Goal: Task Accomplishment & Management: Complete application form

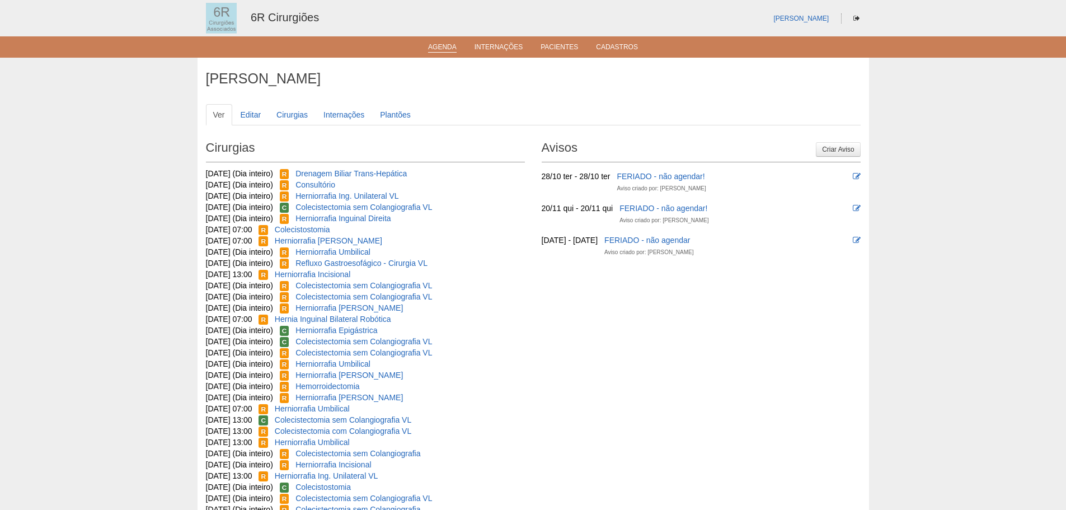
click at [436, 48] on link "Agenda" at bounding box center [442, 48] width 29 height 10
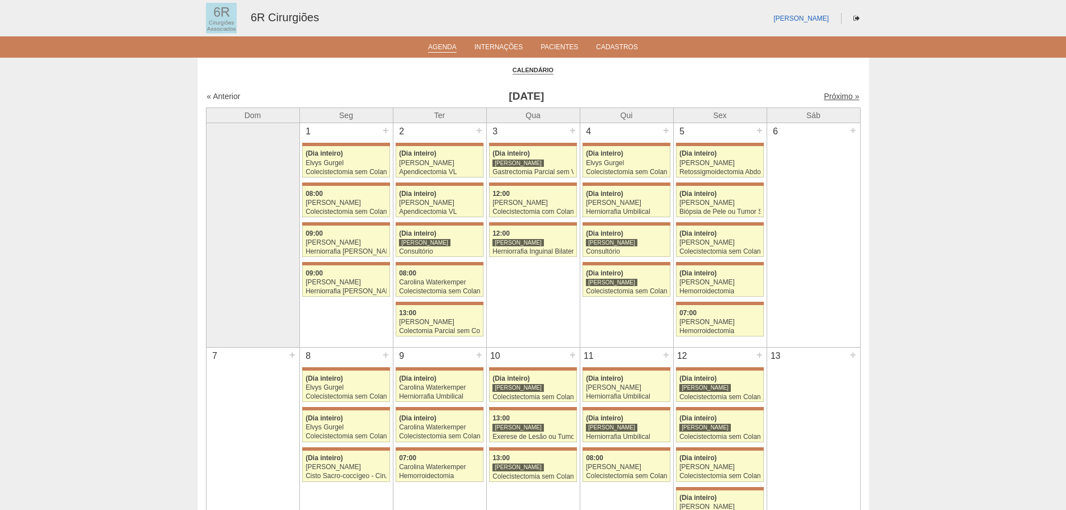
click at [828, 98] on link "Próximo »" at bounding box center [841, 96] width 35 height 9
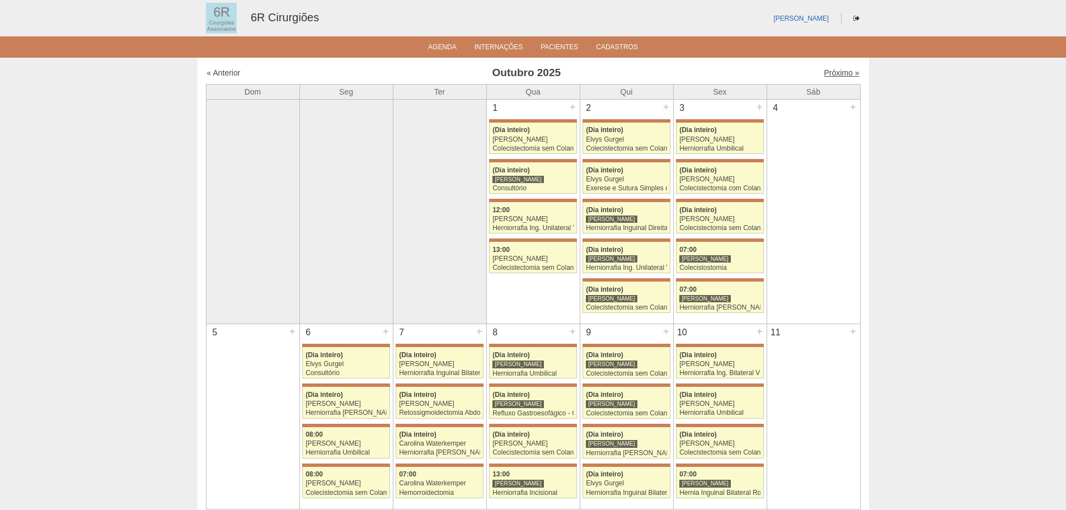
click at [837, 75] on link "Próximo »" at bounding box center [841, 72] width 35 height 9
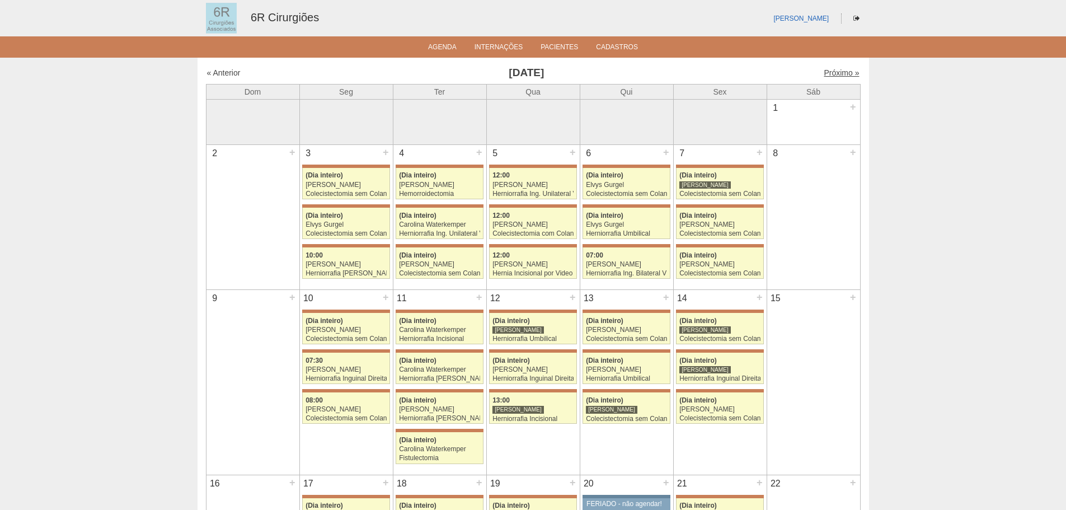
click at [846, 72] on link "Próximo »" at bounding box center [841, 72] width 35 height 9
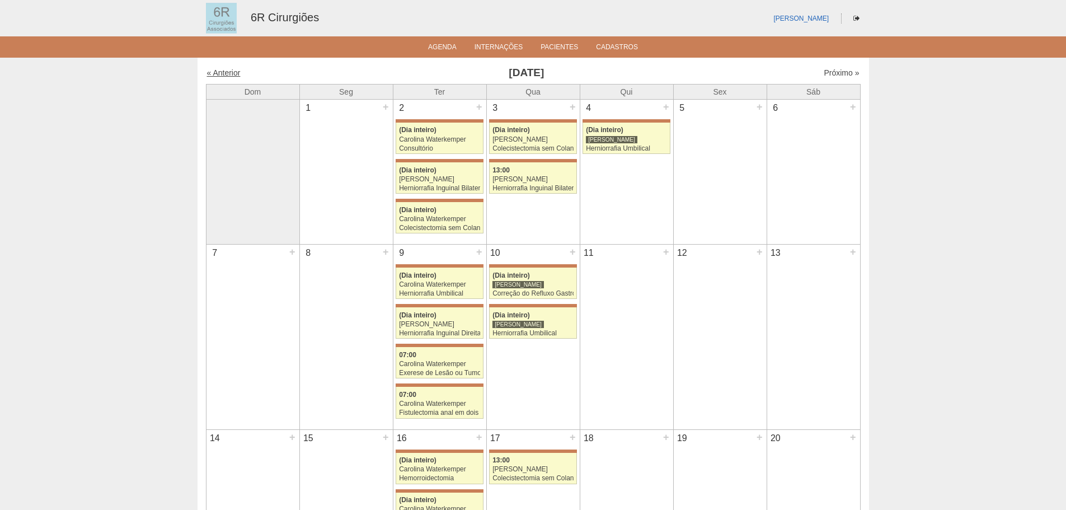
click at [236, 73] on link "« Anterior" at bounding box center [224, 72] width 34 height 9
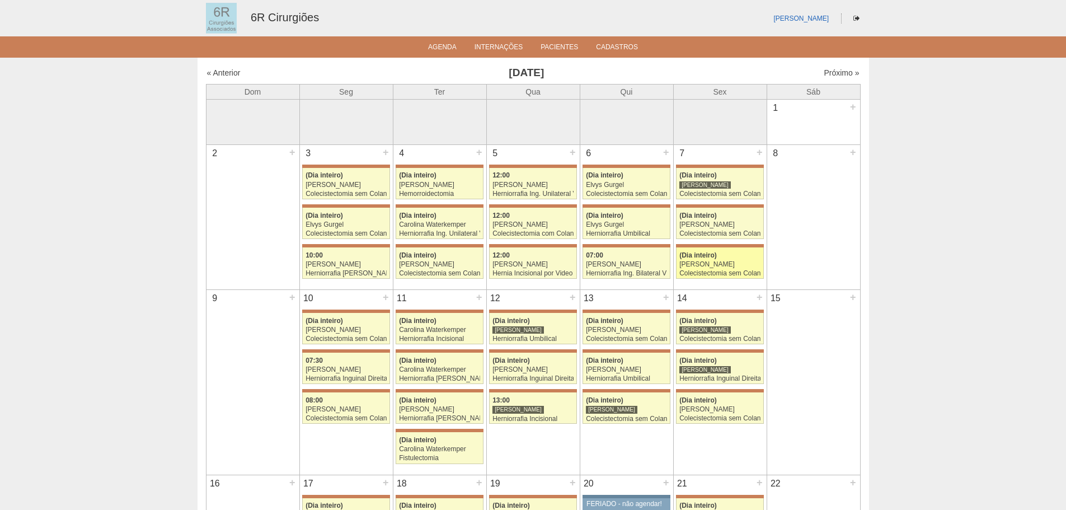
scroll to position [56, 0]
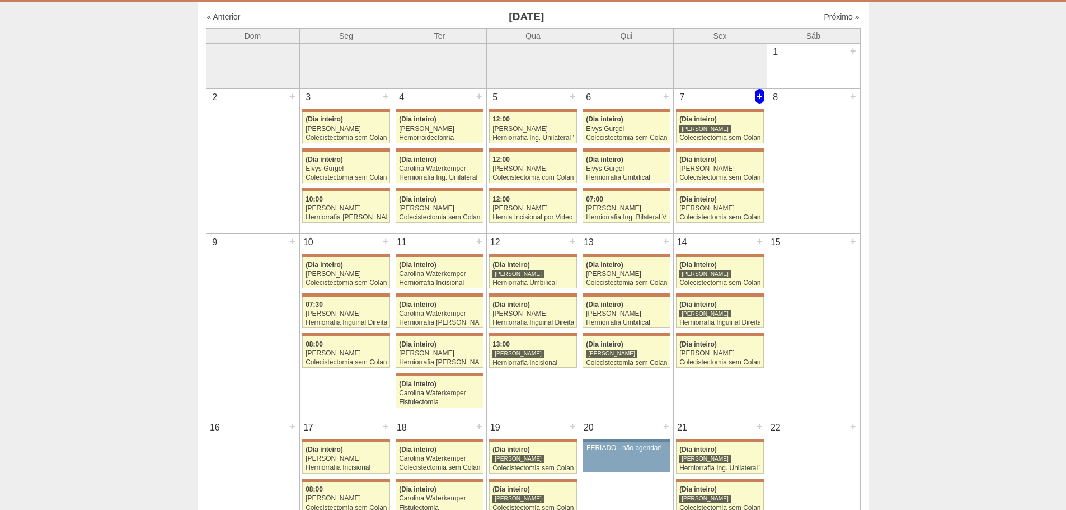
click at [755, 95] on div "+" at bounding box center [760, 96] width 10 height 15
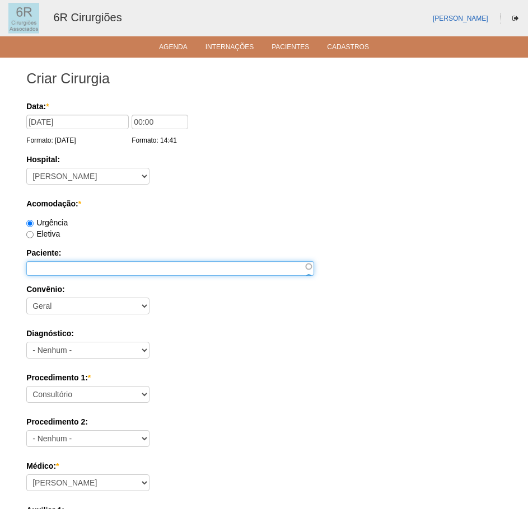
click at [75, 275] on input "Paciente:" at bounding box center [170, 268] width 288 height 15
paste input "[PERSON_NAME]"
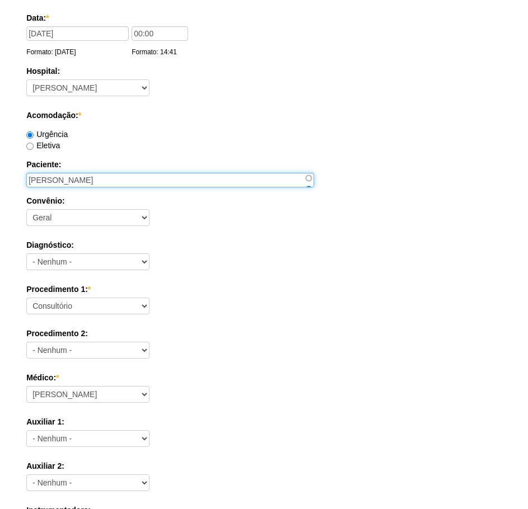
scroll to position [112, 0]
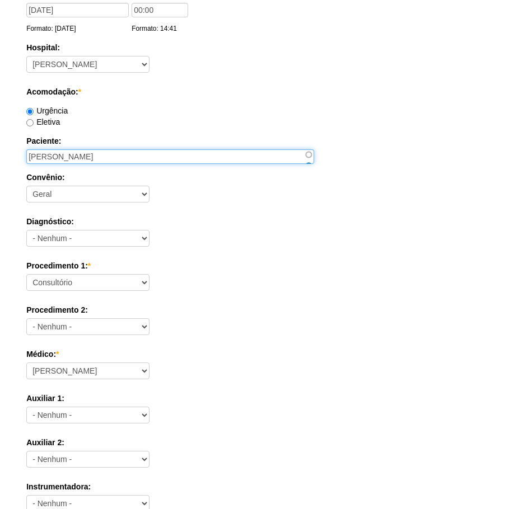
type input "[PERSON_NAME]"
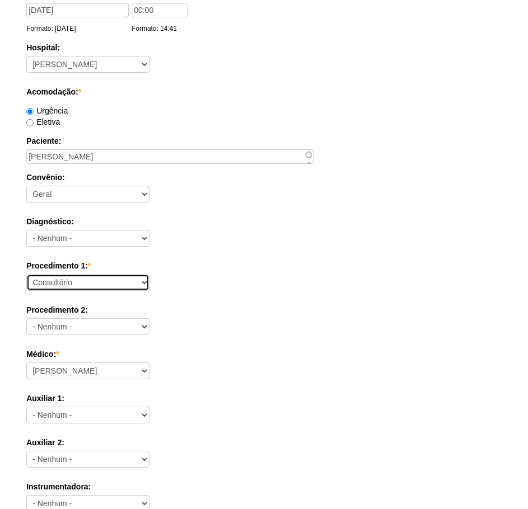
click at [91, 282] on select "Consultório Abscesso Hepático - Drenagem Abscesso perianal Amputação Abdômino P…" at bounding box center [87, 282] width 123 height 17
select select "66619"
click at [26, 274] on select "Consultório Abscesso Hepático - Drenagem Abscesso perianal Amputação Abdômino P…" at bounding box center [87, 282] width 123 height 17
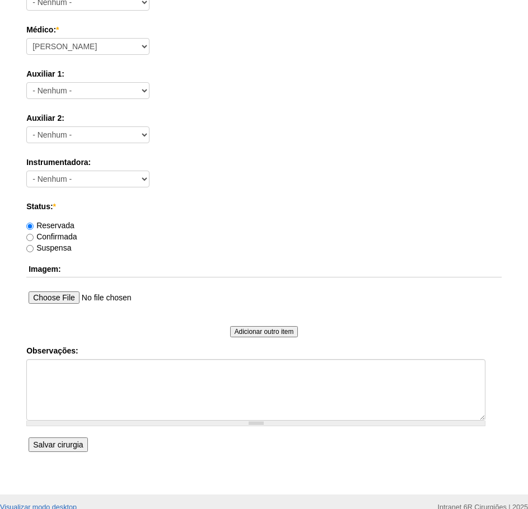
scroll to position [448, 0]
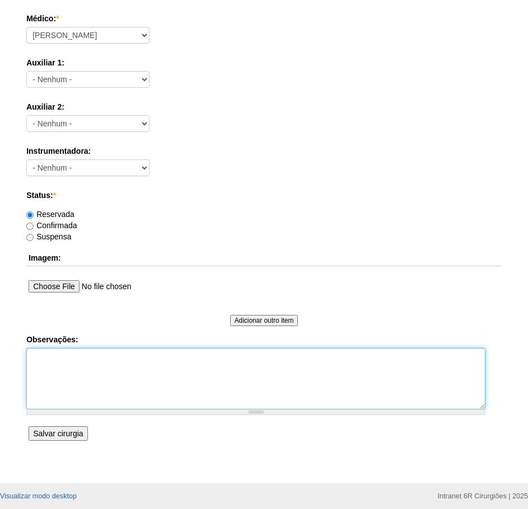
click at [56, 376] on textarea "Observações:" at bounding box center [255, 379] width 459 height 62
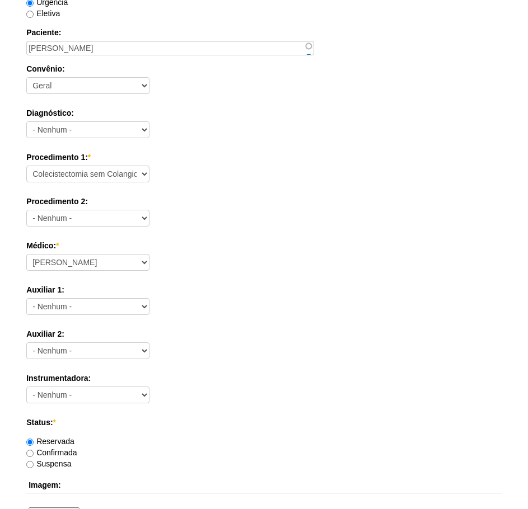
scroll to position [210, 0]
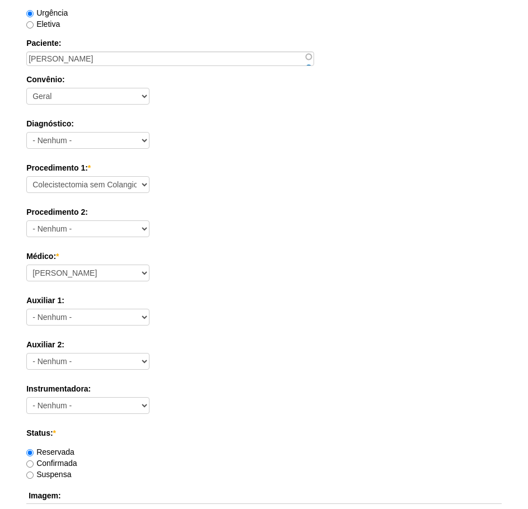
type textarea "PACIENTE ASSINTOMATICA DN : 16/05/1956 TELEFONE: 11 973465336"
click at [142, 273] on select "Aline Zanon Bariatricas Bruno Bulisani Bruno Oliveira Carolina Waterkemper Elvy…" at bounding box center [87, 273] width 123 height 17
select select "71"
click at [26, 265] on select "Aline Zanon Bariatricas Bruno Bulisani Bruno Oliveira Carolina Waterkemper Elvy…" at bounding box center [87, 273] width 123 height 17
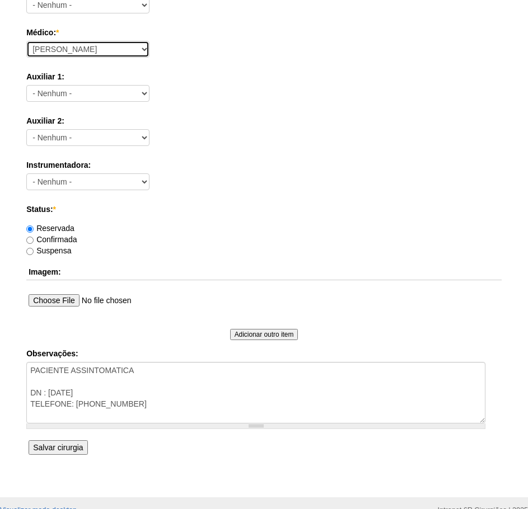
scroll to position [490, 0]
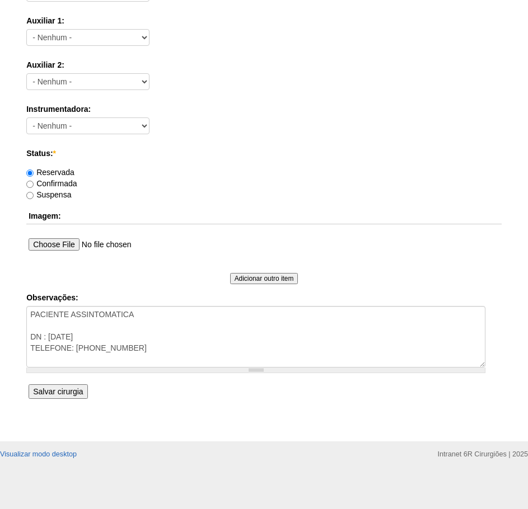
click at [76, 394] on input "Salvar cirurgia" at bounding box center [58, 391] width 59 height 15
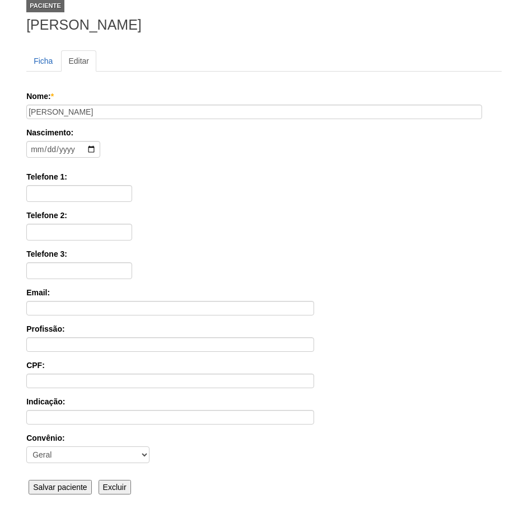
scroll to position [174, 0]
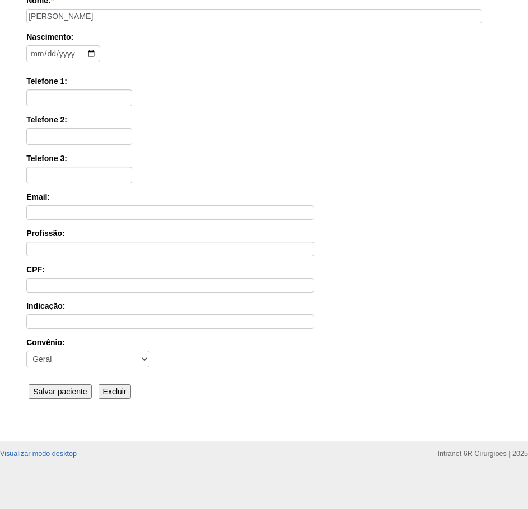
click at [83, 389] on input "Salvar paciente" at bounding box center [60, 391] width 63 height 15
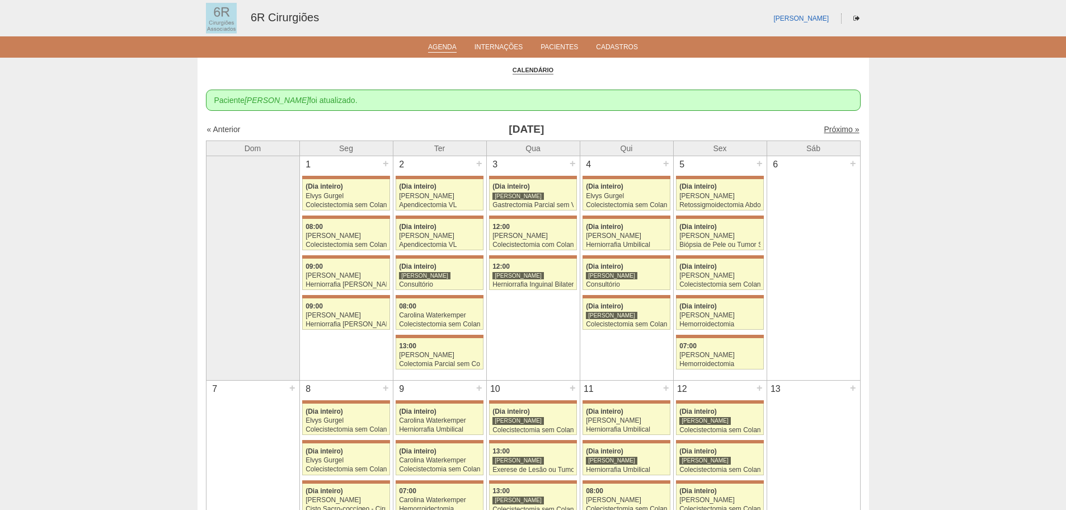
click at [527, 127] on link "Próximo »" at bounding box center [841, 129] width 35 height 9
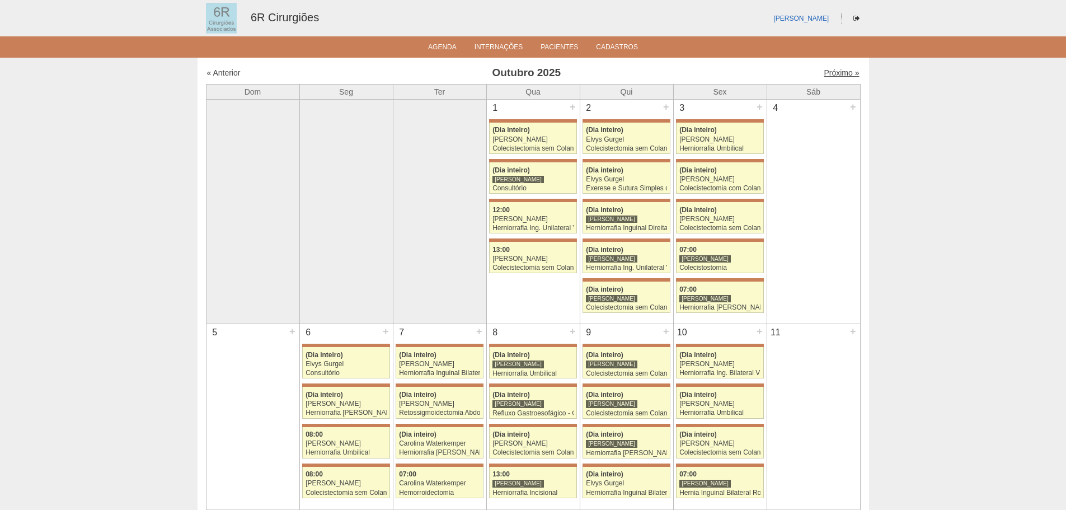
click at [845, 69] on link "Próximo »" at bounding box center [841, 72] width 35 height 9
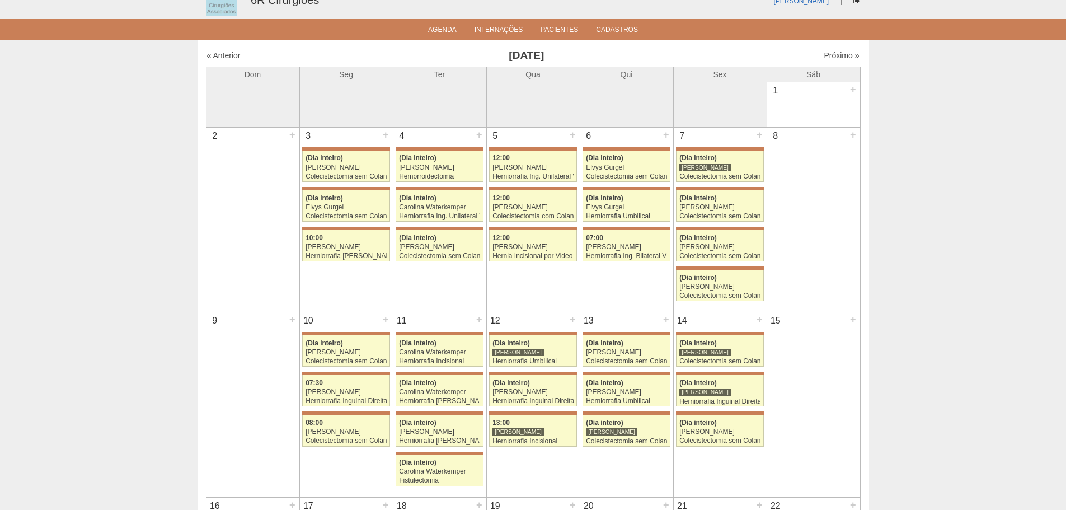
scroll to position [168, 0]
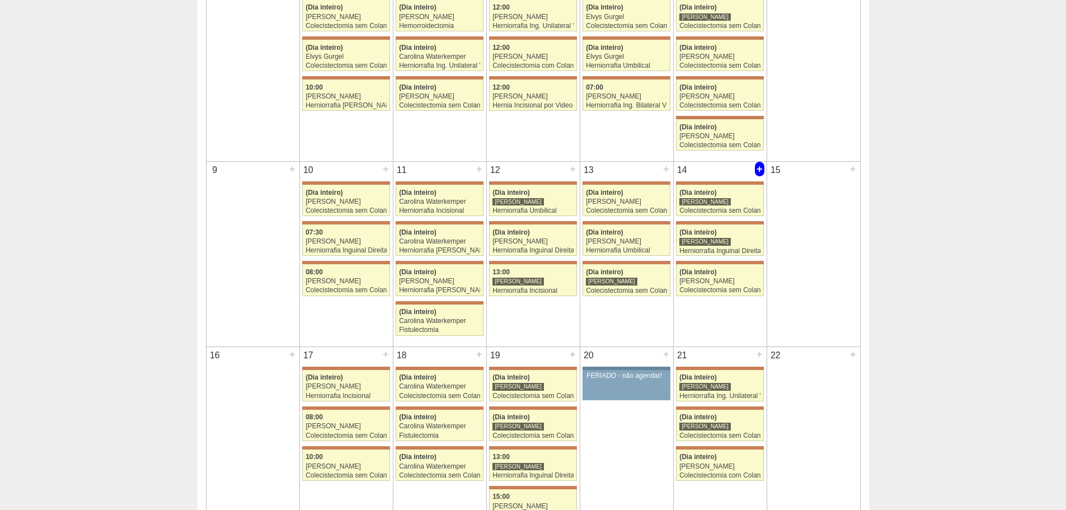
click at [763, 172] on div "+" at bounding box center [760, 169] width 10 height 15
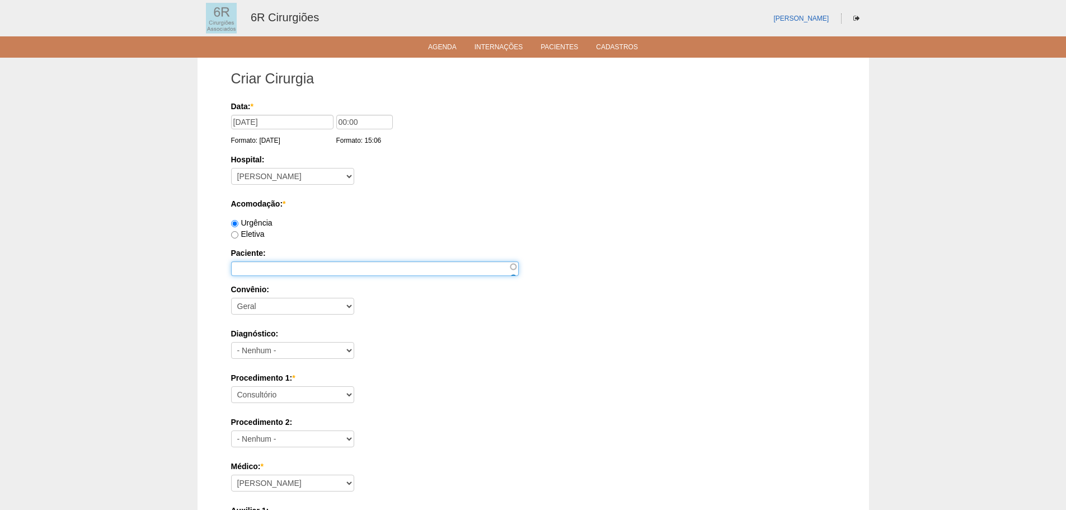
click at [296, 266] on input "Paciente:" at bounding box center [375, 268] width 288 height 15
click at [263, 268] on input "Paciente:" at bounding box center [375, 268] width 288 height 15
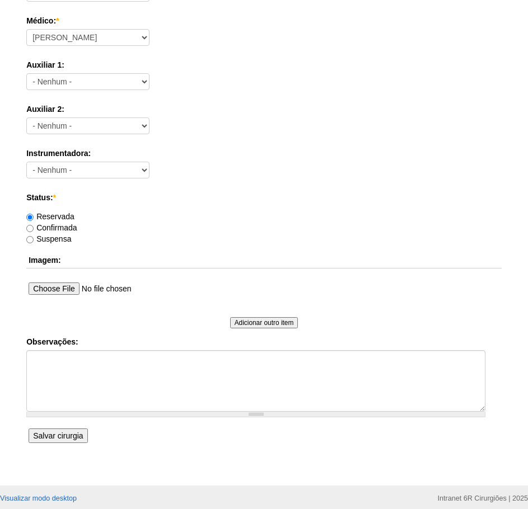
scroll to position [448, 0]
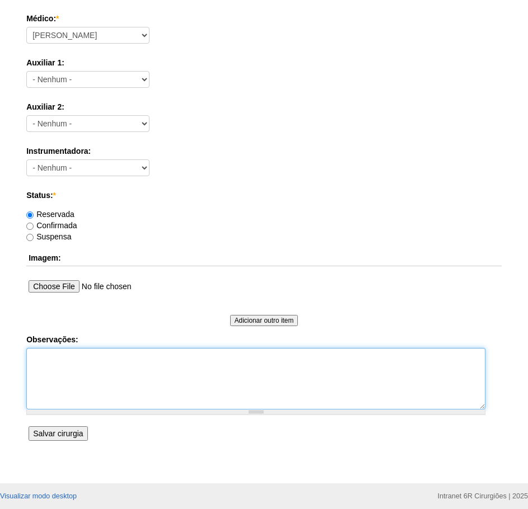
click at [78, 393] on textarea "Observações:" at bounding box center [255, 379] width 459 height 62
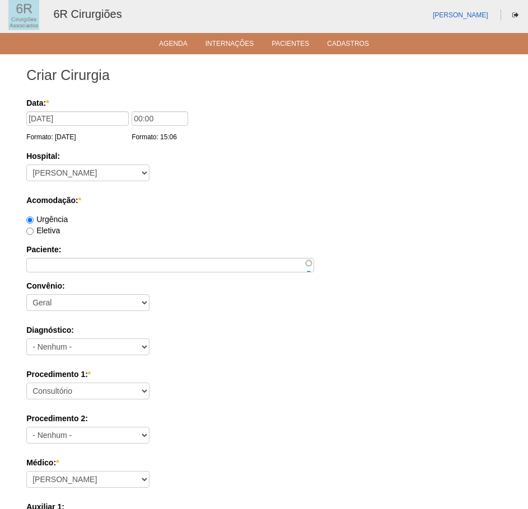
scroll to position [0, 0]
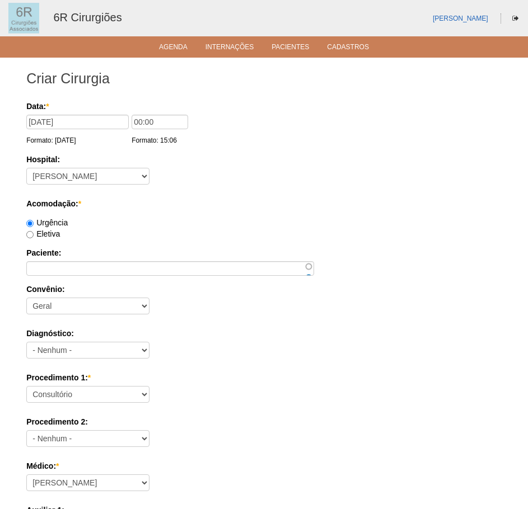
type textarea "TELEFONE: 11 957999309"
click at [134, 273] on input "Paciente:" at bounding box center [170, 268] width 288 height 15
click at [100, 273] on input "Paciente:" at bounding box center [170, 268] width 288 height 15
paste input "[PERSON_NAME]"
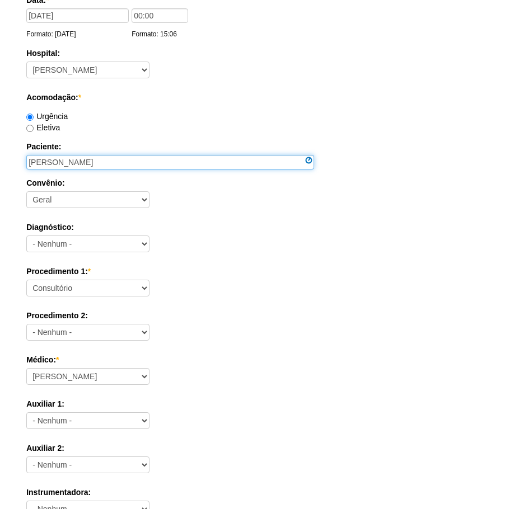
scroll to position [112, 0]
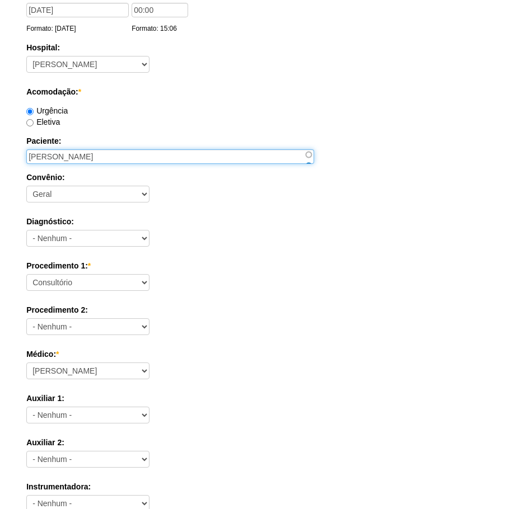
type input "[PERSON_NAME]"
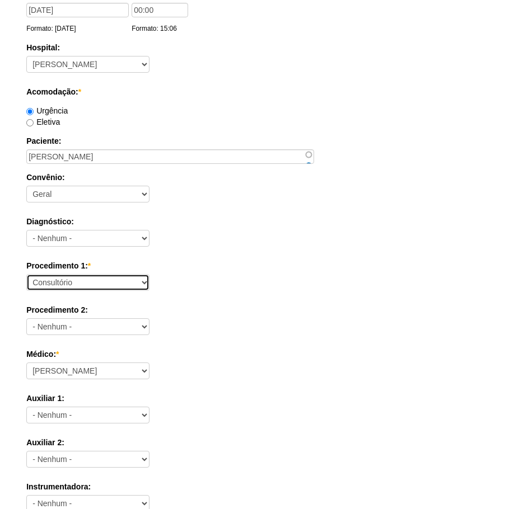
click at [116, 284] on select "Consultório Abscesso Hepático - Drenagem Abscesso perianal Amputação Abdômino P…" at bounding box center [87, 282] width 123 height 17
select select "66564"
click at [26, 274] on select "Consultório Abscesso Hepático - Drenagem Abscesso perianal Amputação Abdômino P…" at bounding box center [87, 282] width 123 height 17
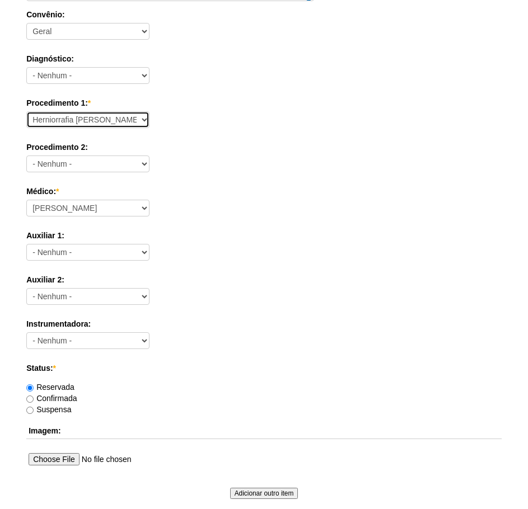
scroll to position [224, 0]
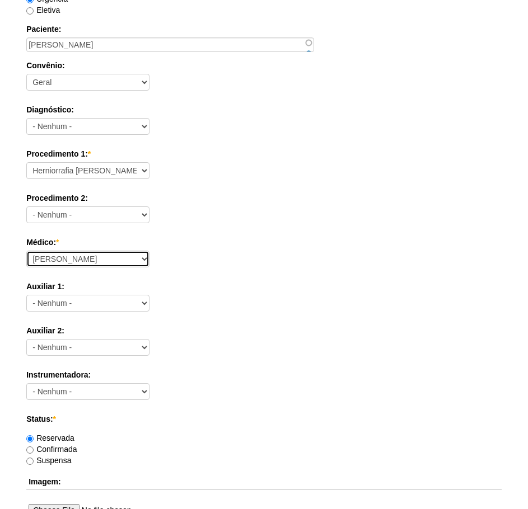
click at [119, 255] on select "Aline Zanon Bariatricas Bruno Bulisani Bruno Oliveira Carolina Waterkemper Elvy…" at bounding box center [87, 259] width 123 height 17
select select "71"
click at [26, 251] on select "Aline Zanon Bariatricas Bruno Bulisani Bruno Oliveira Carolina Waterkemper Elvy…" at bounding box center [87, 259] width 123 height 17
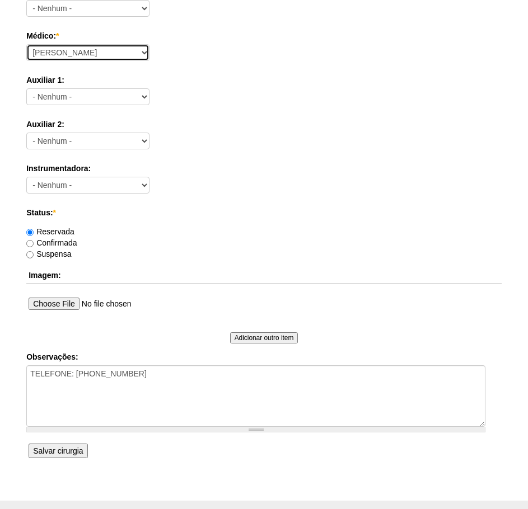
scroll to position [448, 0]
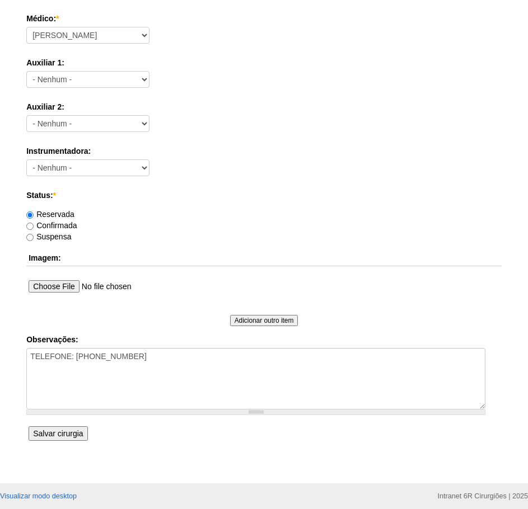
click at [78, 436] on input "Salvar cirurgia" at bounding box center [58, 433] width 59 height 15
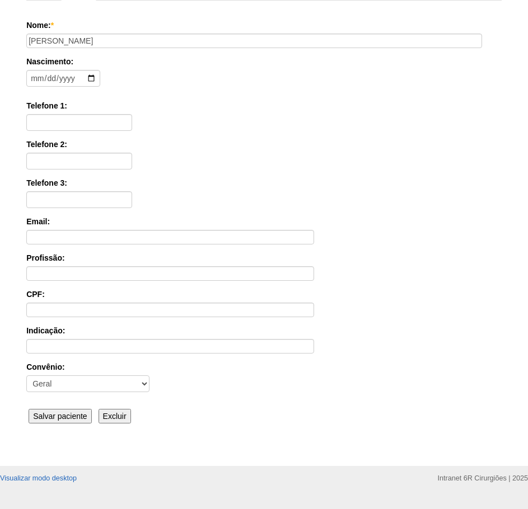
scroll to position [118, 0]
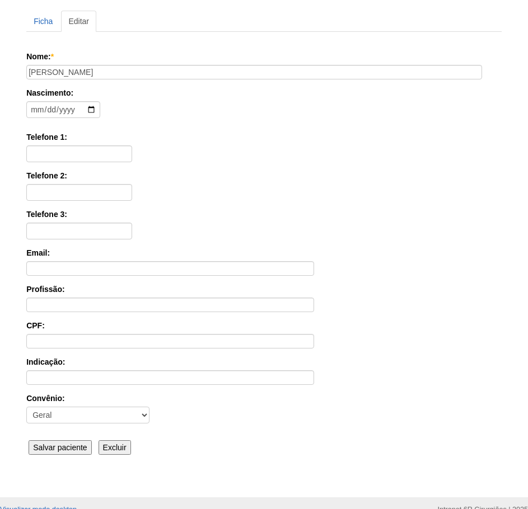
click at [60, 451] on input "Salvar paciente" at bounding box center [60, 447] width 63 height 15
